Goal: Task Accomplishment & Management: Use online tool/utility

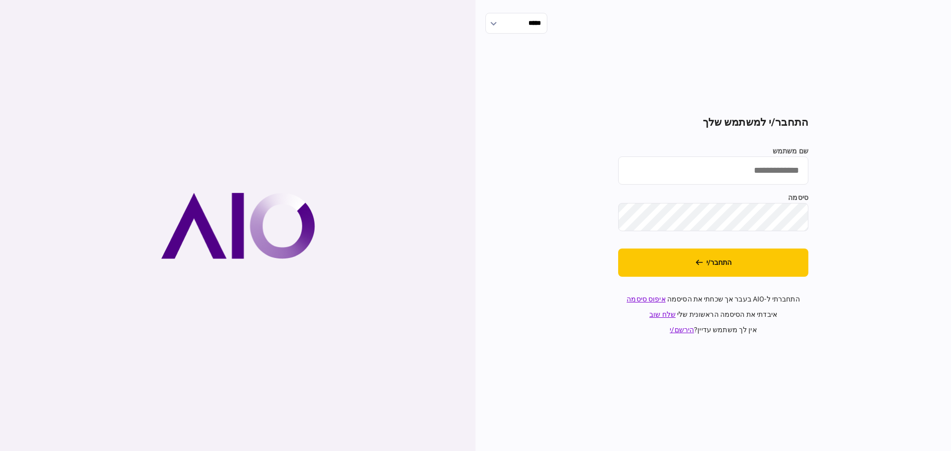
type input "**********"
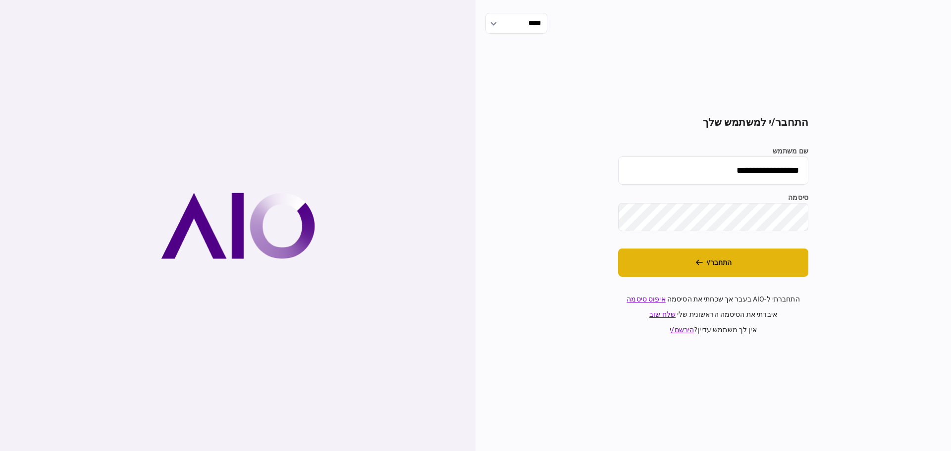
click at [669, 271] on button "התחבר/י" at bounding box center [713, 263] width 190 height 28
